Goal: Task Accomplishment & Management: Complete application form

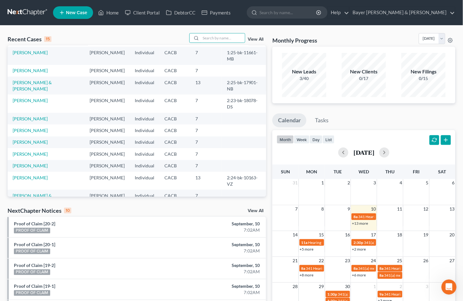
scroll to position [43, 0]
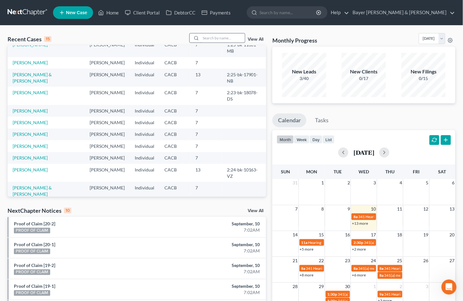
click at [206, 42] on input "search" at bounding box center [223, 37] width 44 height 9
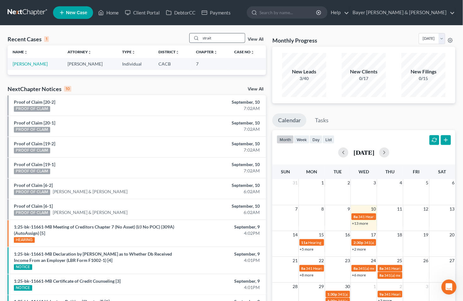
scroll to position [0, 0]
type input "strait"
click at [25, 62] on link "[PERSON_NAME]" at bounding box center [30, 63] width 35 height 5
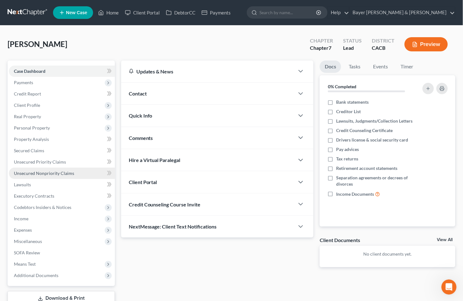
click at [38, 171] on span "Unsecured Nonpriority Claims" at bounding box center [44, 173] width 60 height 5
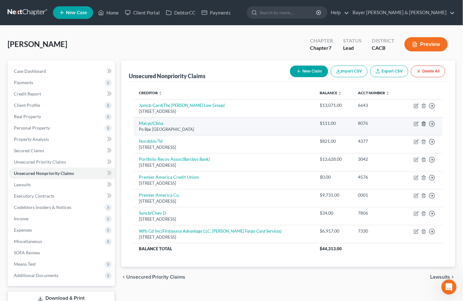
click at [425, 123] on icon "button" at bounding box center [423, 124] width 5 height 5
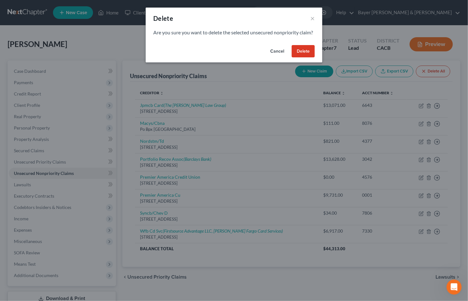
click at [308, 54] on button "Delete" at bounding box center [303, 51] width 23 height 13
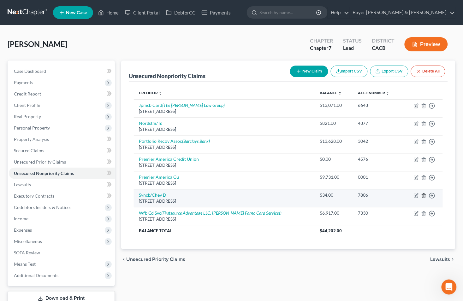
click at [424, 196] on icon "button" at bounding box center [423, 195] width 5 height 5
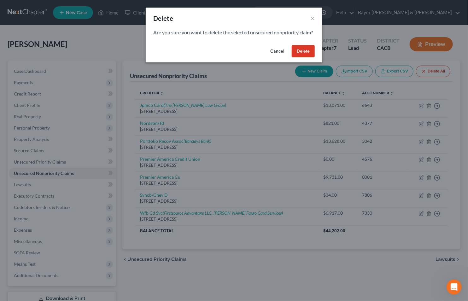
click at [301, 56] on button "Delete" at bounding box center [303, 51] width 23 height 13
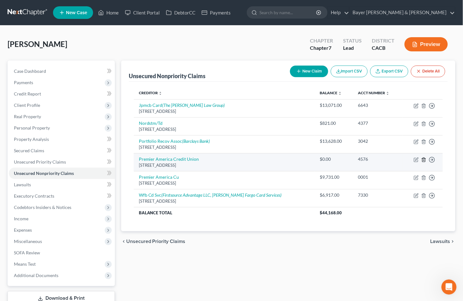
click at [424, 160] on line "button" at bounding box center [424, 160] width 0 height 1
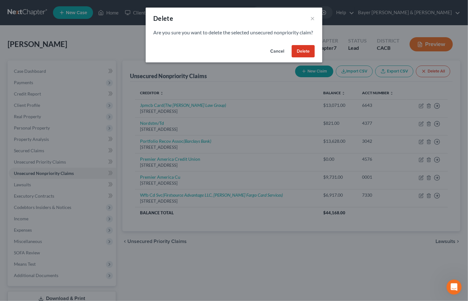
click at [303, 58] on button "Delete" at bounding box center [303, 51] width 23 height 13
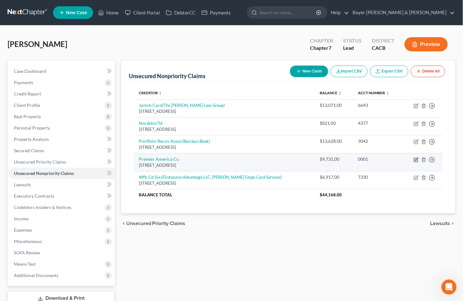
click at [416, 161] on icon "button" at bounding box center [416, 160] width 5 height 5
select select "4"
select select "2"
select select "0"
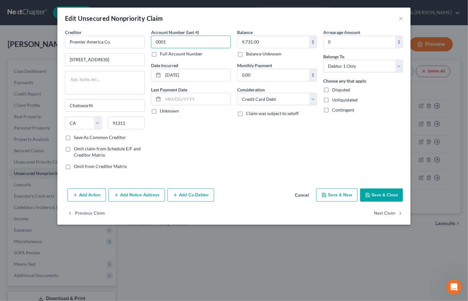
drag, startPoint x: 172, startPoint y: 43, endPoint x: 153, endPoint y: 43, distance: 19.3
click at [153, 43] on input "0001" at bounding box center [191, 42] width 80 height 13
type input "2344"
click at [380, 193] on button "Save & Close" at bounding box center [381, 195] width 43 height 13
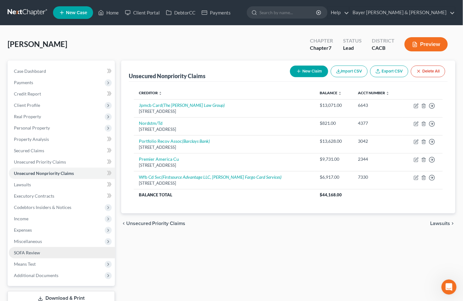
click at [51, 250] on link "SOFA Review" at bounding box center [62, 252] width 106 height 11
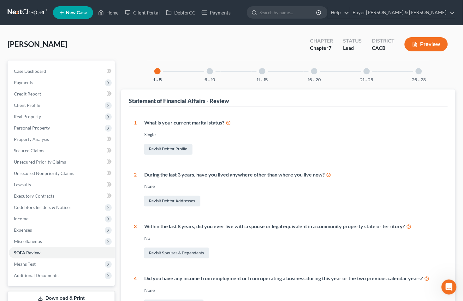
click at [415, 48] on button "Preview" at bounding box center [426, 44] width 43 height 14
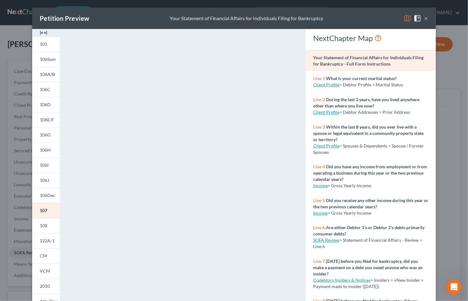
click at [424, 18] on button "×" at bounding box center [426, 19] width 4 height 8
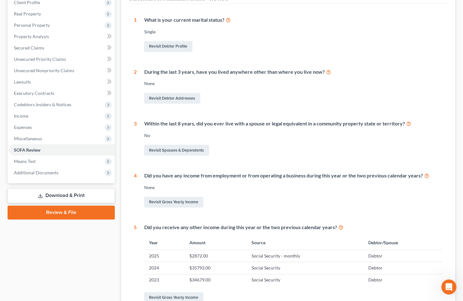
scroll to position [105, 0]
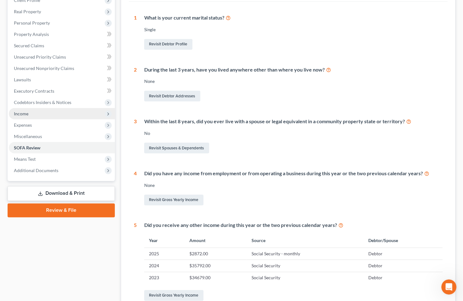
click at [42, 112] on span "Income" at bounding box center [62, 113] width 106 height 11
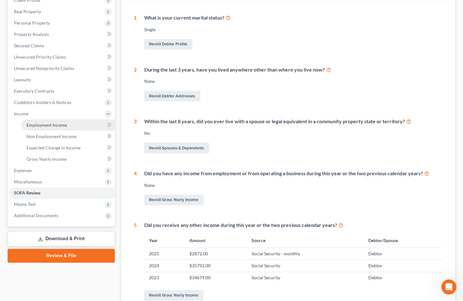
click at [50, 126] on span "Employment Income" at bounding box center [47, 124] width 40 height 5
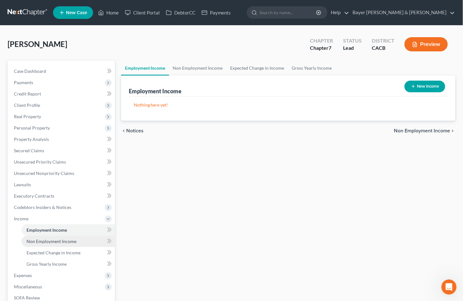
click at [73, 241] on span "Non Employment Income" at bounding box center [52, 241] width 50 height 5
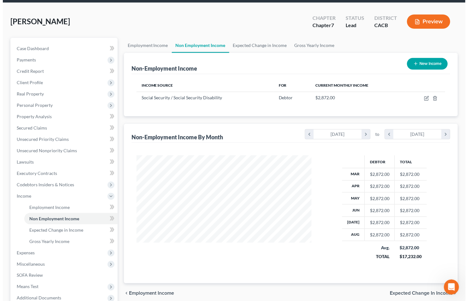
scroll to position [35, 0]
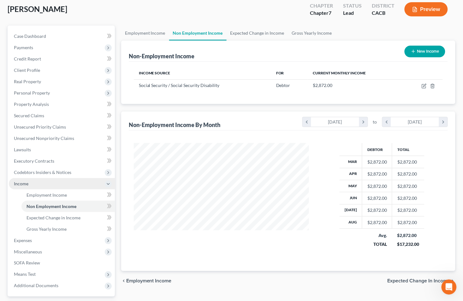
click at [16, 183] on span "Income" at bounding box center [21, 183] width 15 height 5
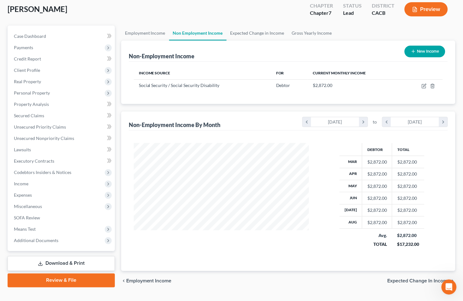
click at [424, 9] on button "Preview" at bounding box center [426, 9] width 43 height 14
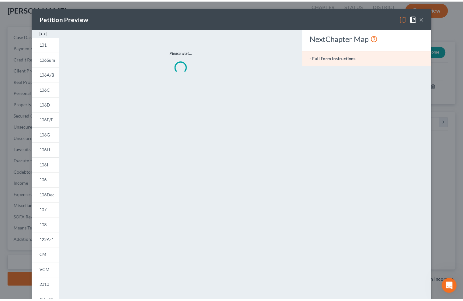
scroll to position [113, 190]
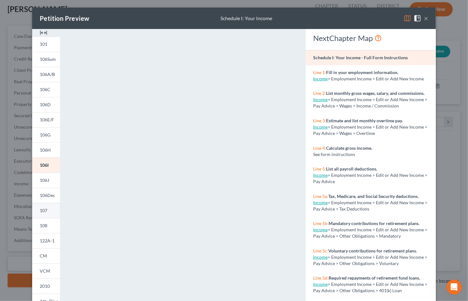
click at [42, 210] on span "107" at bounding box center [44, 210] width 8 height 5
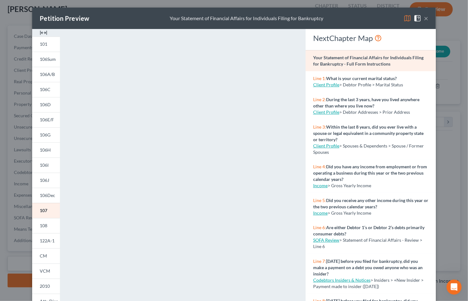
click at [424, 16] on button "×" at bounding box center [426, 19] width 4 height 8
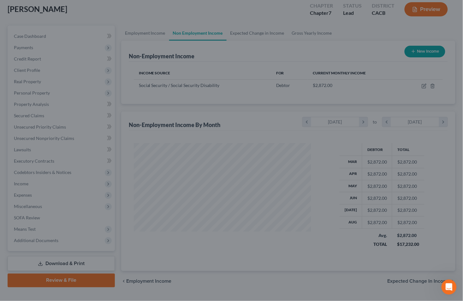
scroll to position [315524, 315450]
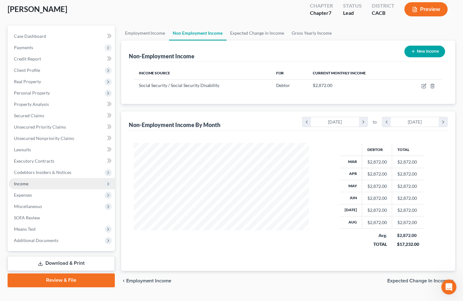
click at [27, 183] on span "Income" at bounding box center [21, 183] width 15 height 5
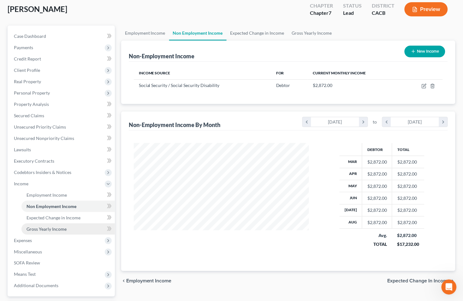
click at [44, 230] on span "Gross Yearly Income" at bounding box center [47, 229] width 40 height 5
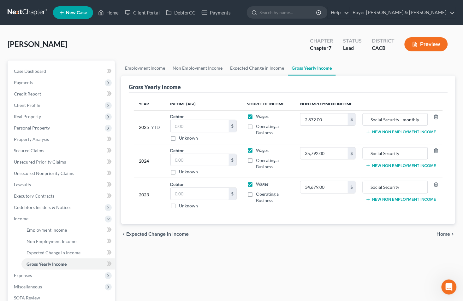
drag, startPoint x: 250, startPoint y: 116, endPoint x: 249, endPoint y: 134, distance: 18.7
click at [256, 116] on label "Wages" at bounding box center [262, 116] width 13 height 6
click at [259, 116] on input "Wages" at bounding box center [261, 115] width 4 height 4
checkbox input "false"
click at [256, 151] on label "Wages" at bounding box center [262, 150] width 13 height 6
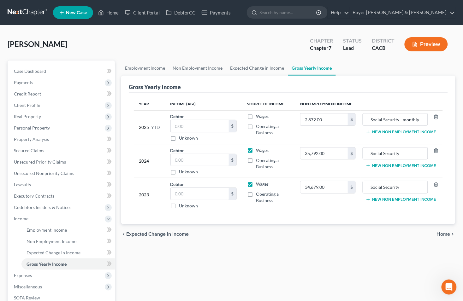
click at [259, 151] on input "Wages" at bounding box center [261, 149] width 4 height 4
checkbox input "false"
click at [256, 186] on label "Wages" at bounding box center [262, 184] width 13 height 6
click at [259, 185] on input "Wages" at bounding box center [261, 183] width 4 height 4
checkbox input "false"
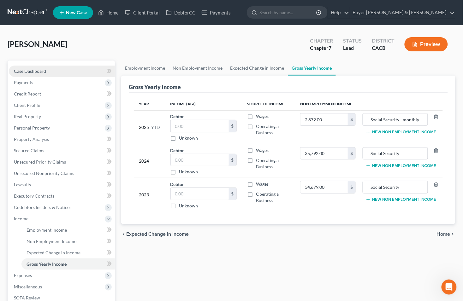
click at [51, 72] on link "Case Dashboard" at bounding box center [62, 71] width 106 height 11
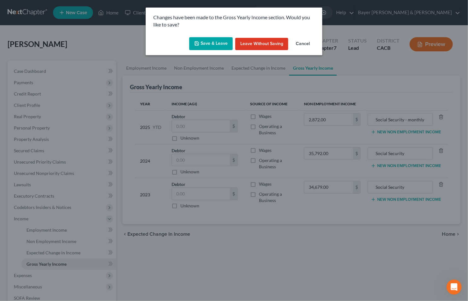
click at [216, 43] on button "Save & Leave" at bounding box center [211, 43] width 44 height 13
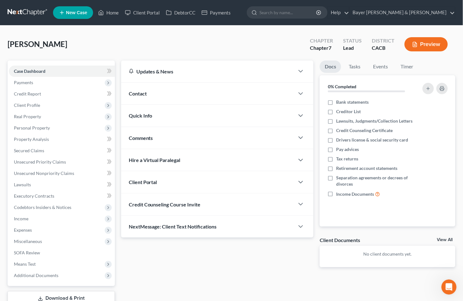
click at [429, 44] on button "Preview" at bounding box center [426, 44] width 43 height 14
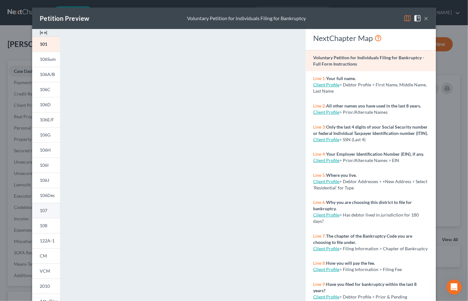
click at [40, 210] on span "107" at bounding box center [44, 210] width 8 height 5
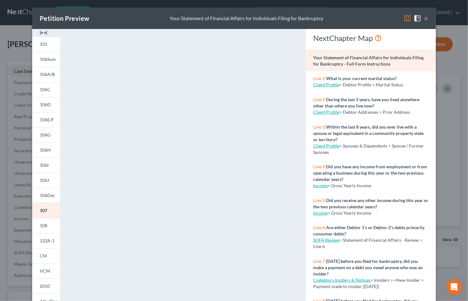
click at [424, 18] on button "×" at bounding box center [426, 19] width 4 height 8
